Goal: Communication & Community: Answer question/provide support

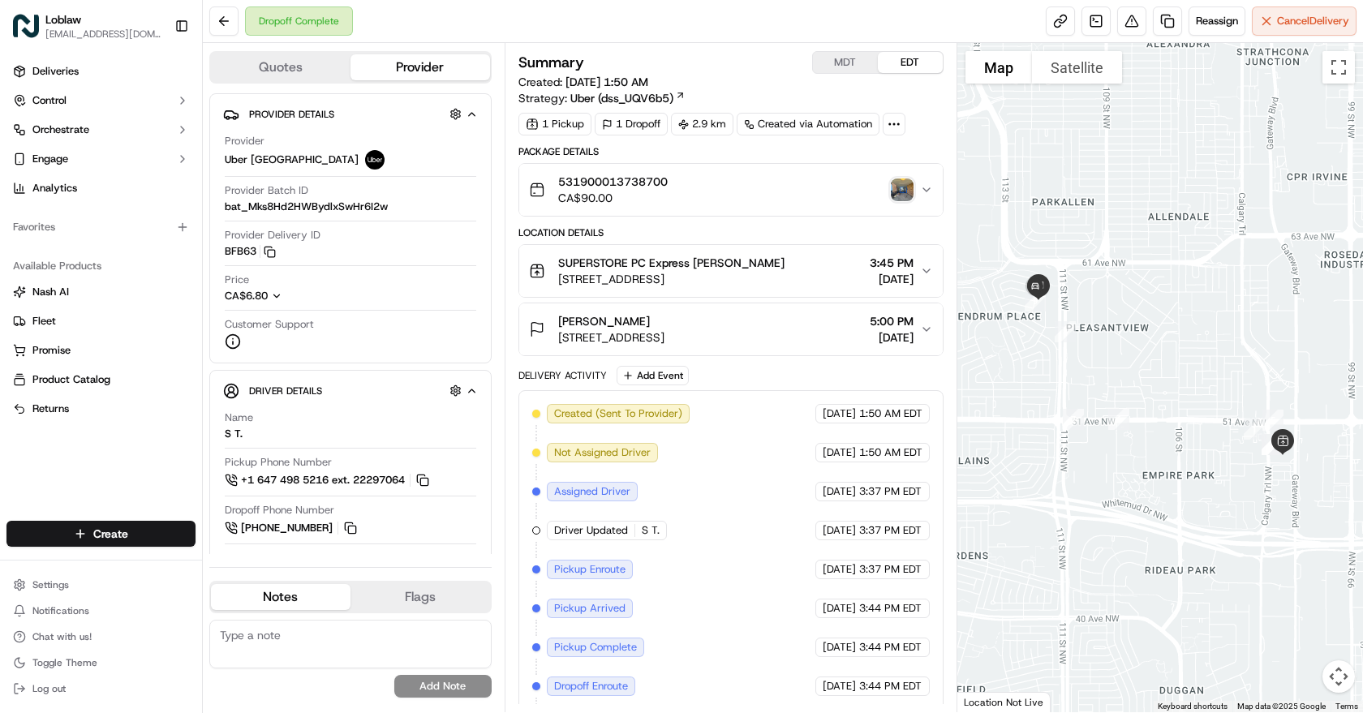
click at [895, 191] on img "button" at bounding box center [902, 189] width 23 height 23
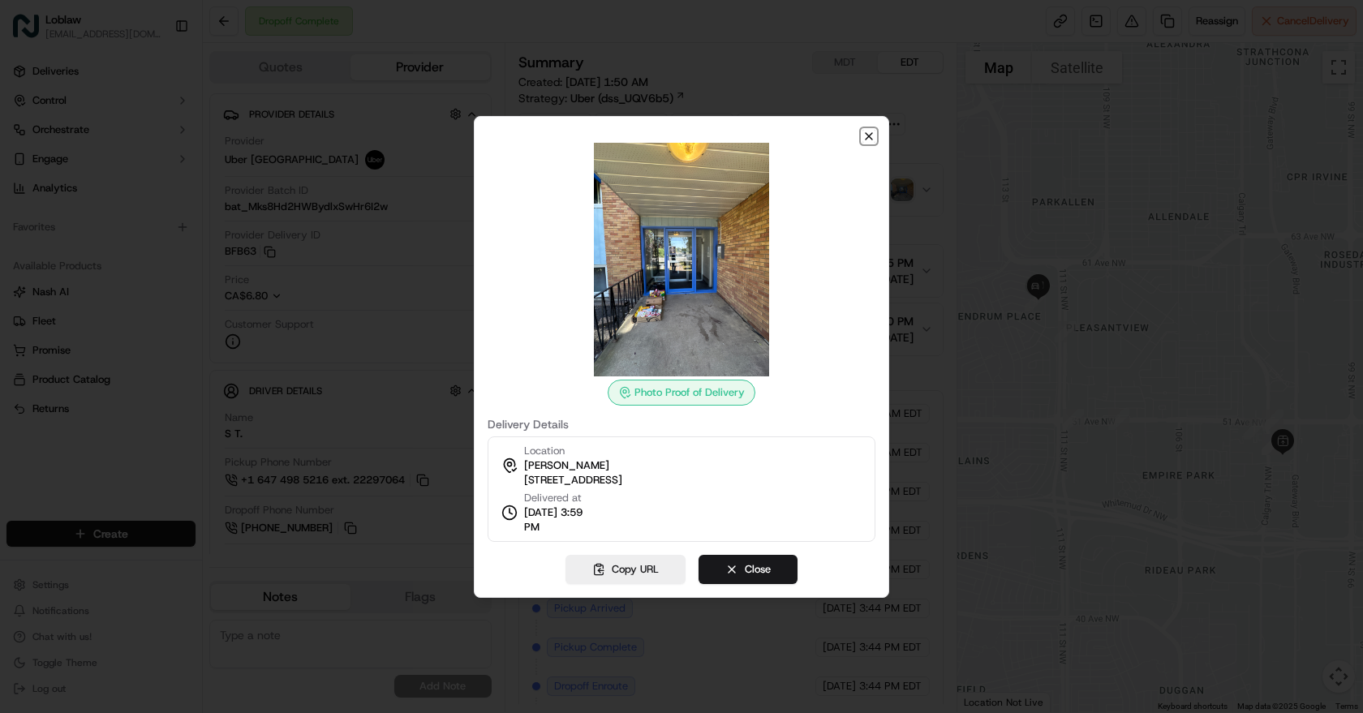
click at [866, 135] on icon "button" at bounding box center [868, 136] width 13 height 13
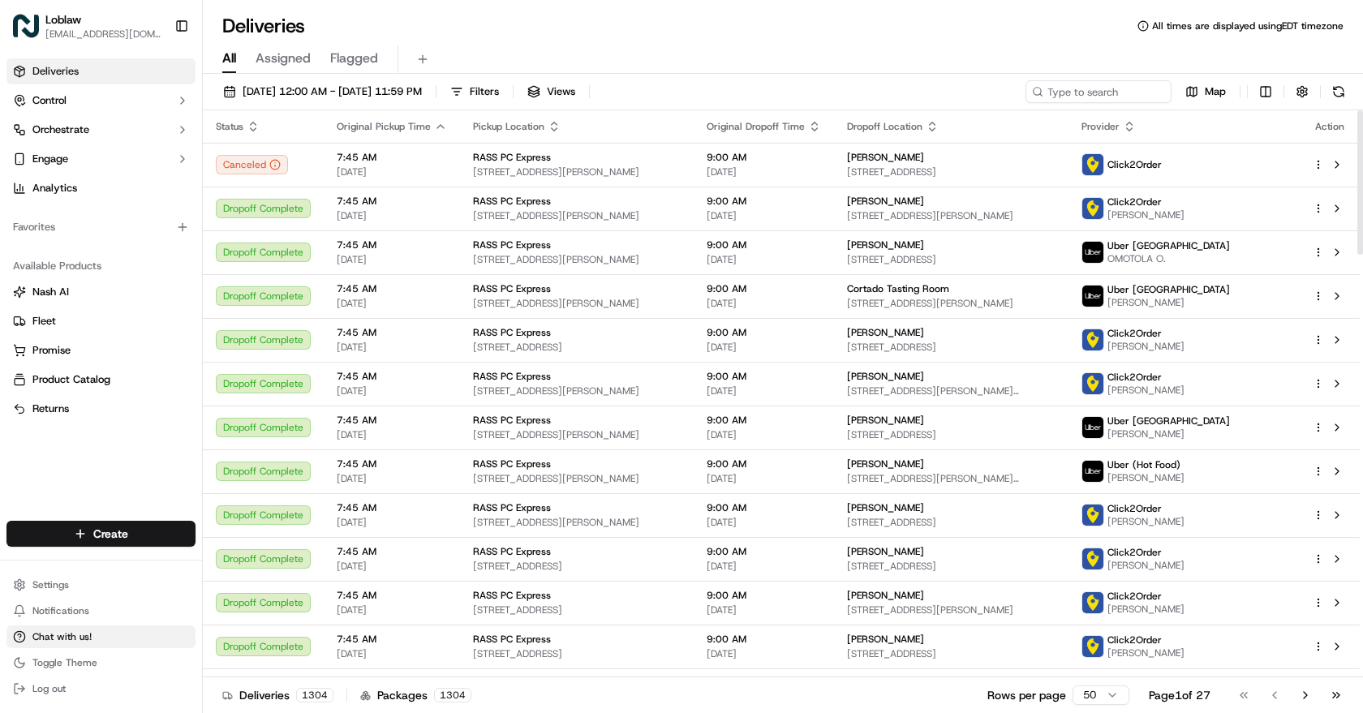
click at [81, 636] on span "Chat with us!" at bounding box center [61, 636] width 59 height 13
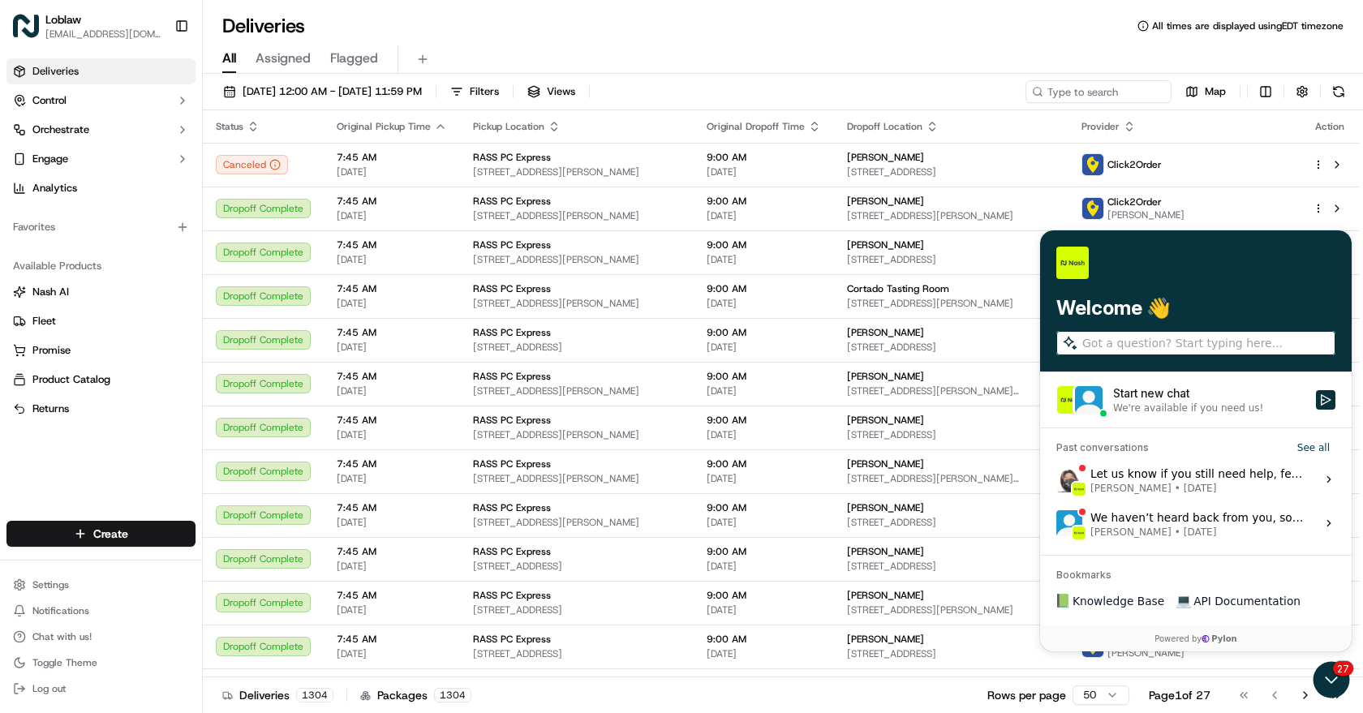
click at [1150, 393] on div "Start new chat" at bounding box center [1209, 393] width 193 height 16
click at [1316, 393] on button "Start new chat We're available if you need us!" at bounding box center [1325, 399] width 19 height 19
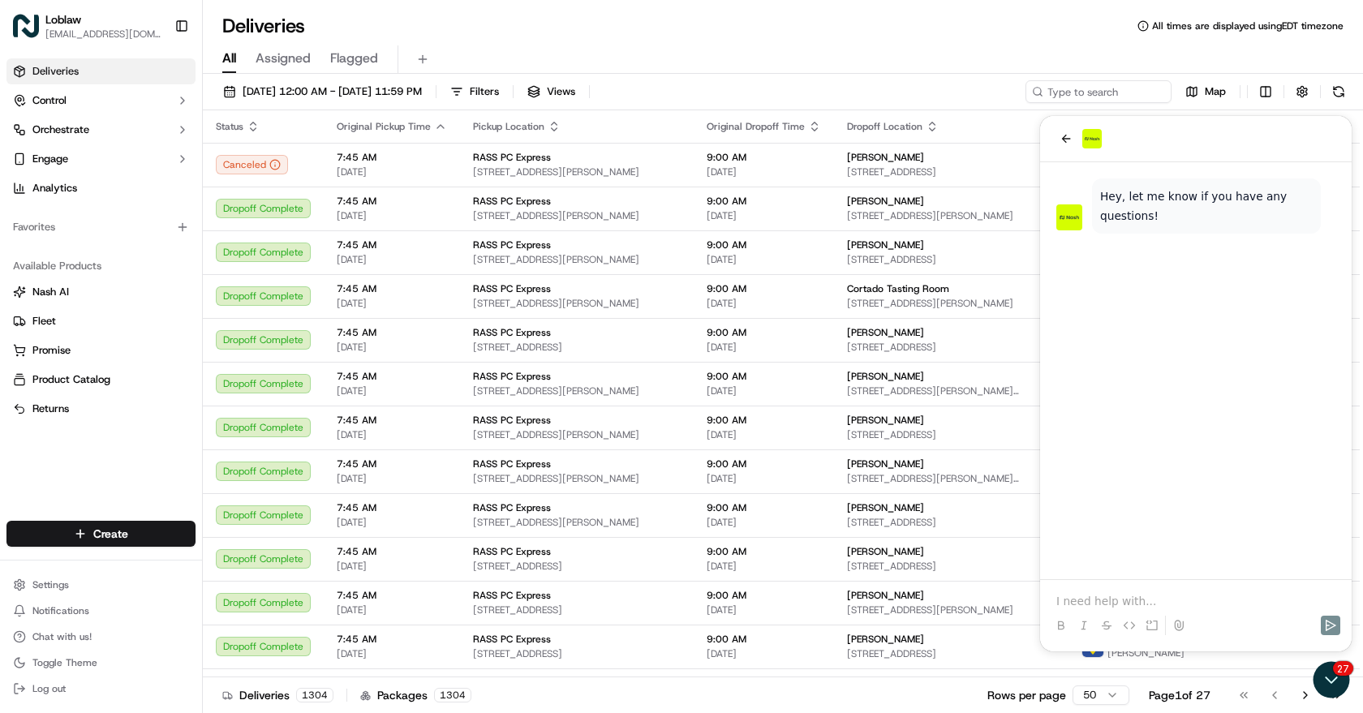
click at [1084, 600] on p at bounding box center [1195, 601] width 279 height 16
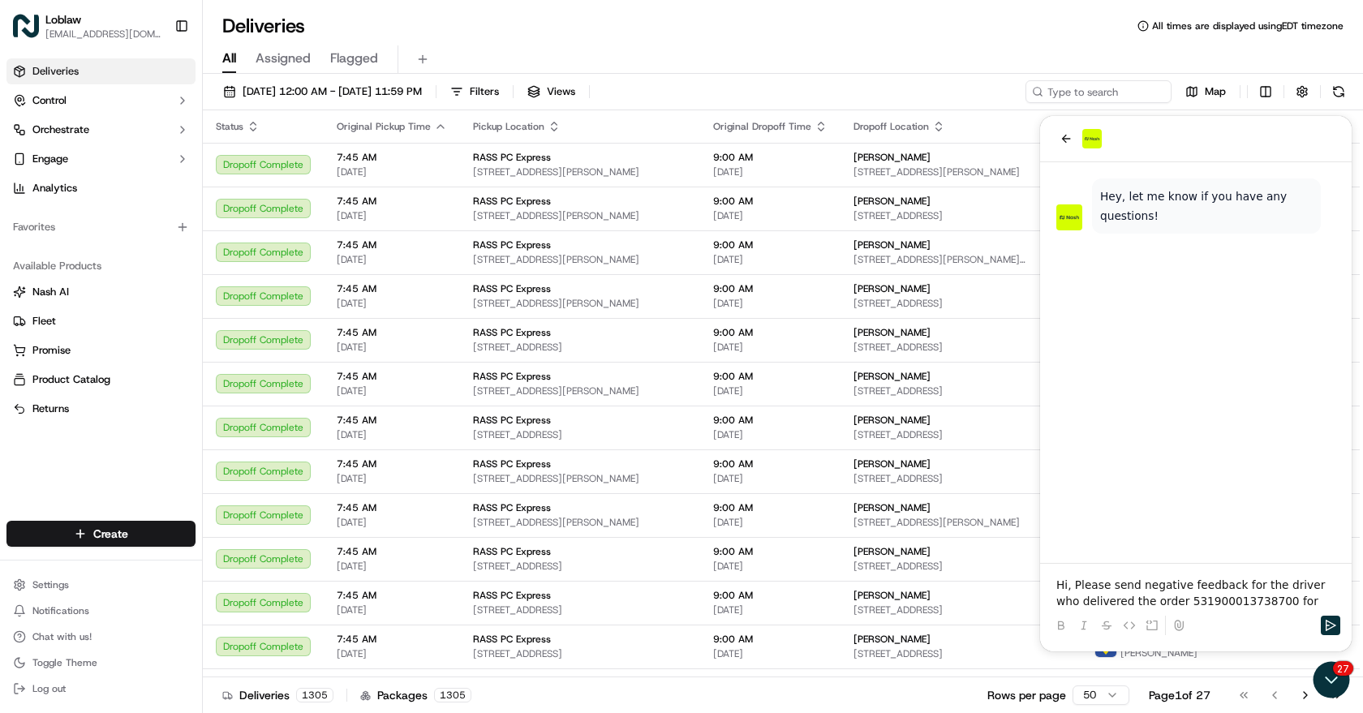
click at [1271, 604] on p "Hi, Please send negative feedback for the driver who delivered the order 531900…" at bounding box center [1195, 593] width 279 height 32
click at [1193, 592] on p "Hi, Please send negative feedback for the driver who delivered the order 531900…" at bounding box center [1195, 585] width 279 height 49
click at [1172, 601] on p "Hi, Please send negative feedback for the driver who delivered the order 531900…" at bounding box center [1195, 585] width 279 height 49
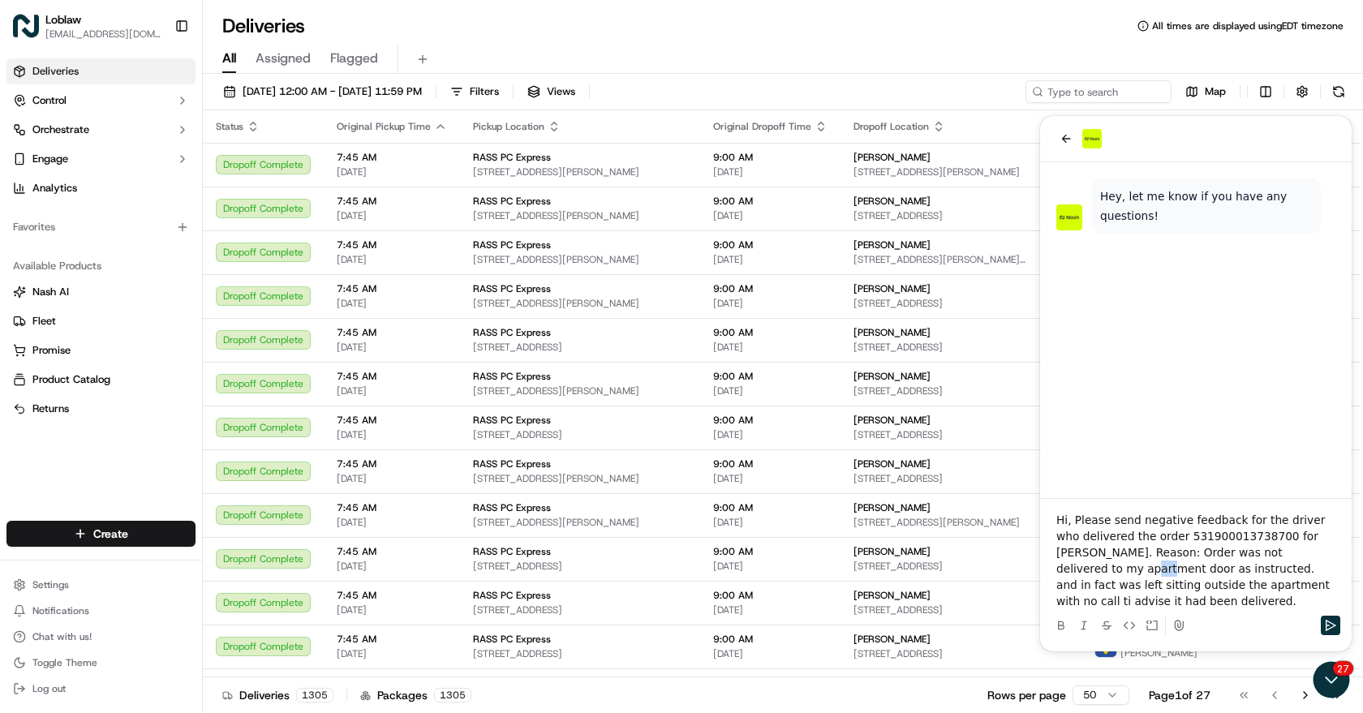
drag, startPoint x: 1301, startPoint y: 554, endPoint x: 1283, endPoint y: 556, distance: 18.7
click at [1283, 556] on p "Hi, Please send negative feedback for the driver who delivered the order 531900…" at bounding box center [1195, 560] width 279 height 97
click at [1309, 586] on p "Hi, Please send negative feedback for the driver who delivered the order 531900…" at bounding box center [1195, 553] width 279 height 114
click at [1328, 622] on icon "Send" at bounding box center [1330, 625] width 13 height 13
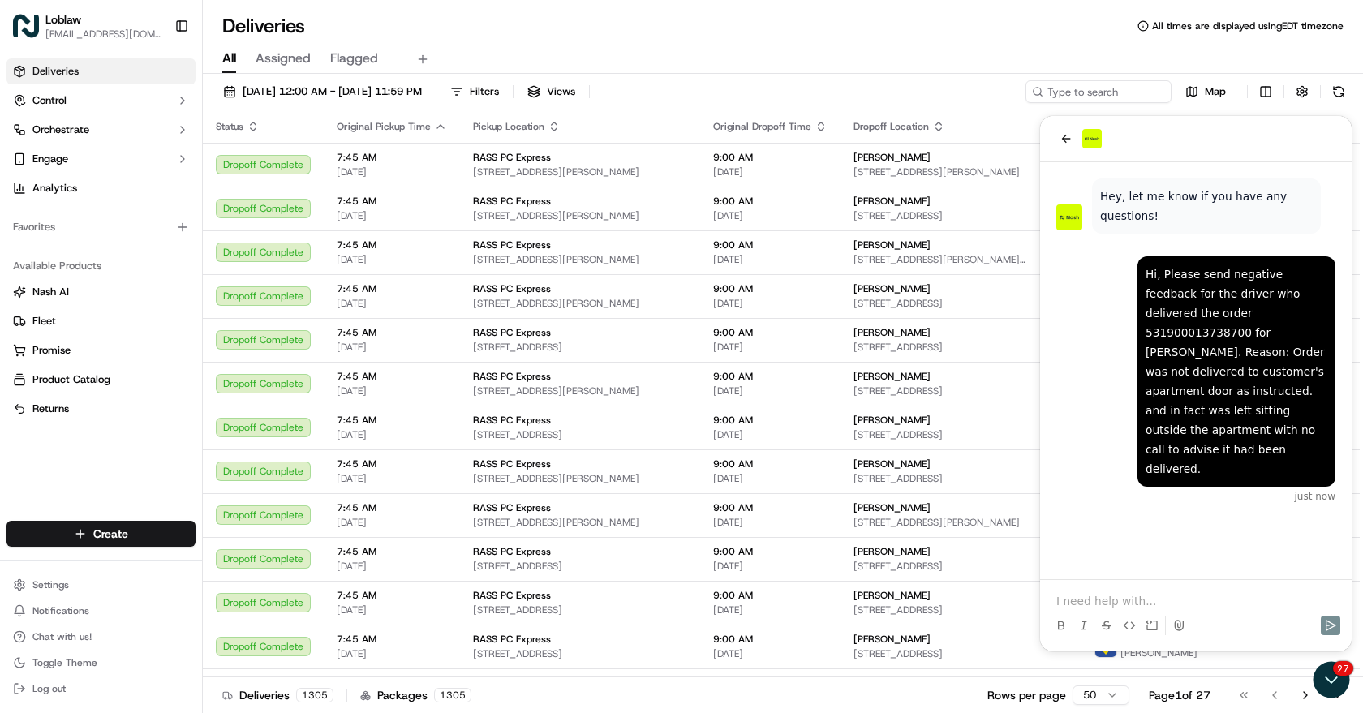
click at [1133, 602] on p at bounding box center [1195, 601] width 279 height 16
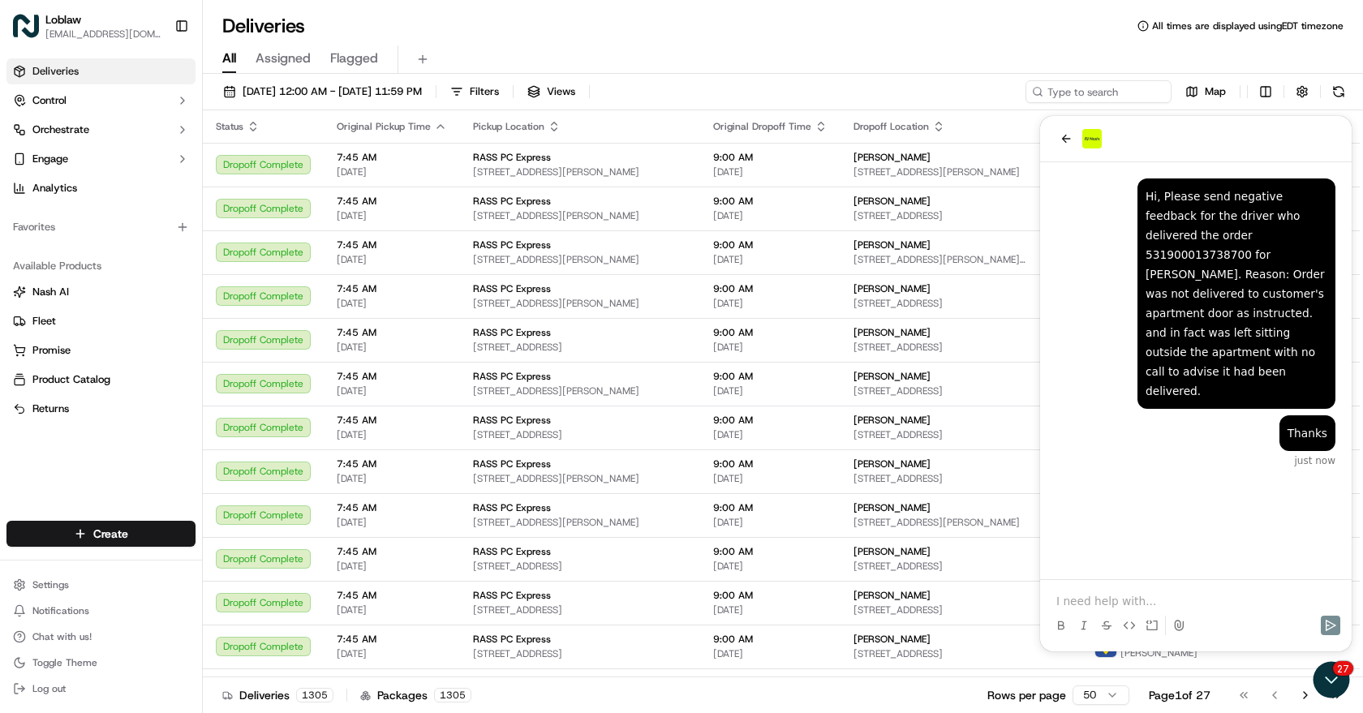
click at [1149, 514] on div "Thanks just now Hi, Please send negative feedback for the driver who delivered …" at bounding box center [1196, 370] width 312 height 417
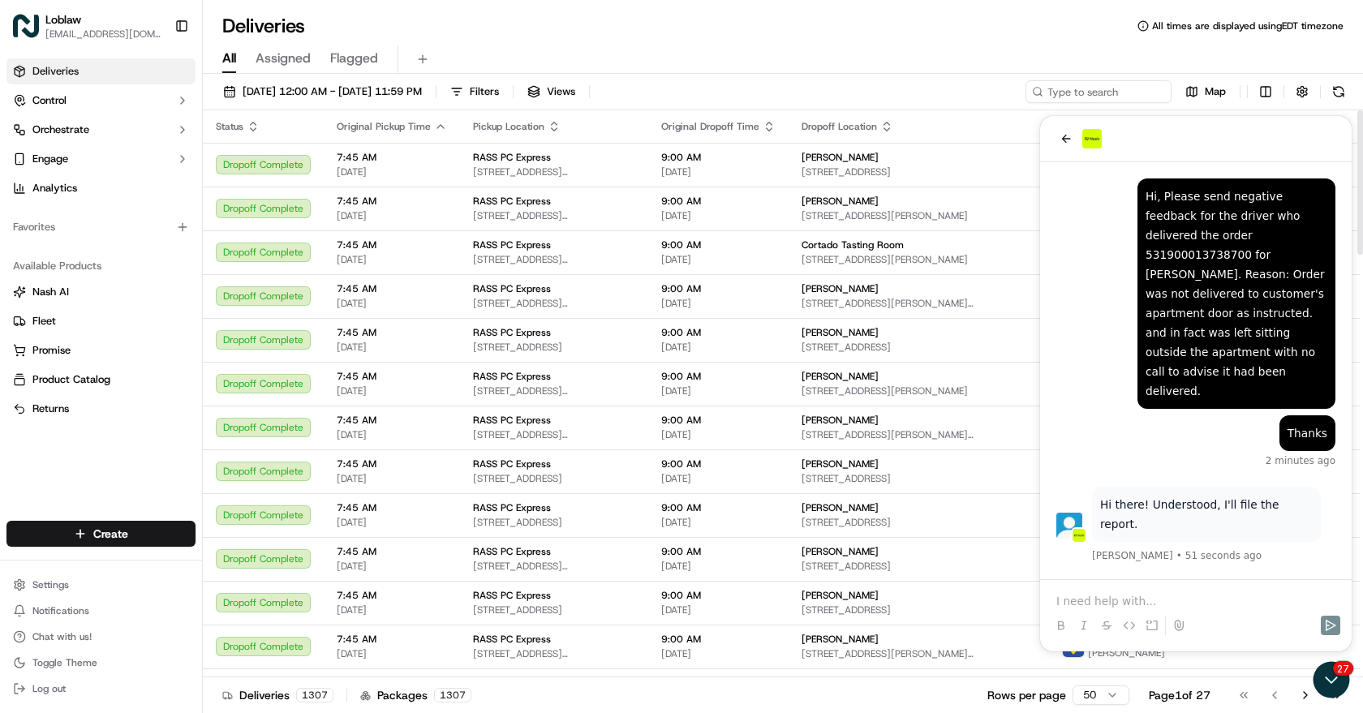
click at [1111, 589] on div at bounding box center [1195, 611] width 299 height 62
click at [1081, 601] on p at bounding box center [1195, 601] width 279 height 16
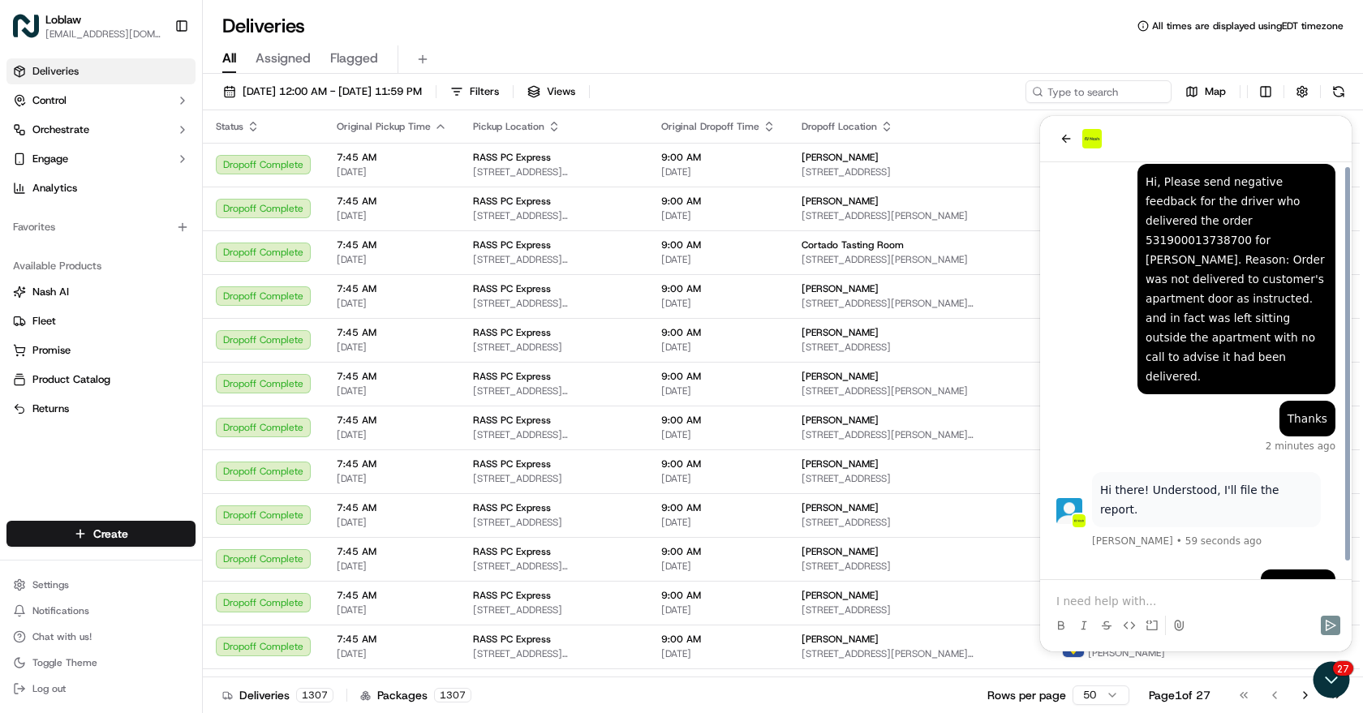
click at [1155, 569] on div "Thank you just now" at bounding box center [1195, 595] width 279 height 52
